Goal: Communication & Community: Share content

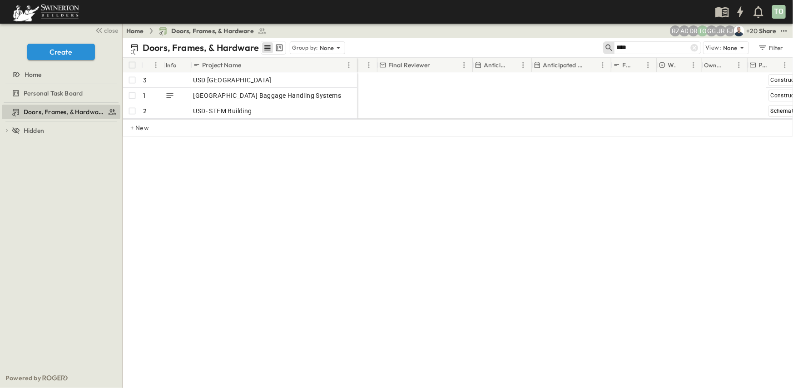
scroll to position [0, 809]
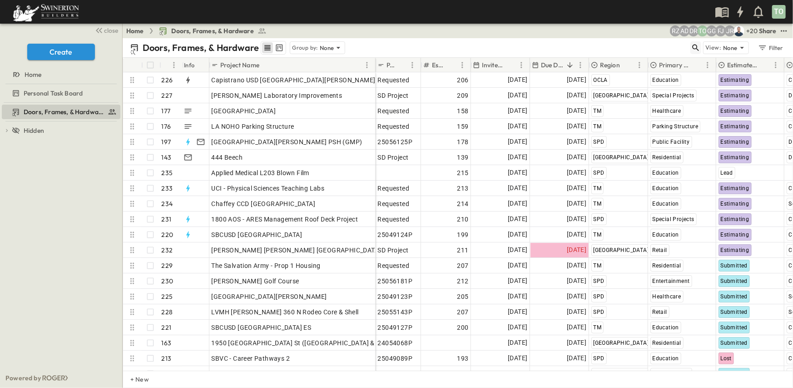
click at [696, 47] on icon "button" at bounding box center [696, 47] width 9 height 9
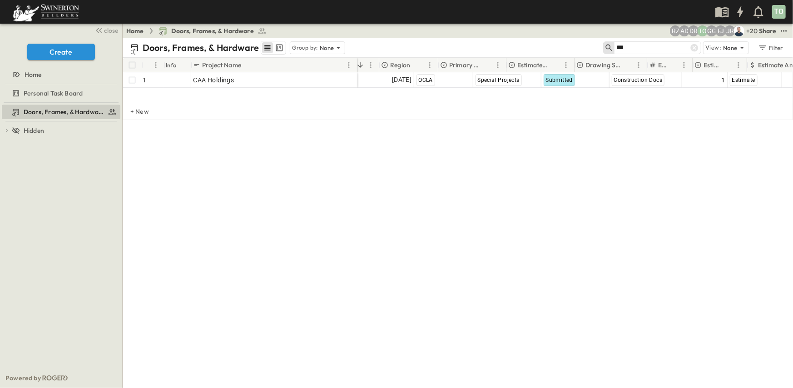
scroll to position [0, 120]
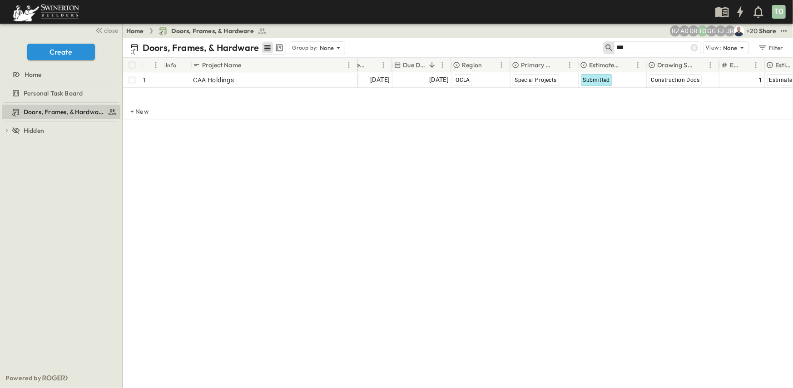
type input "***"
